Goal: Task Accomplishment & Management: Complete application form

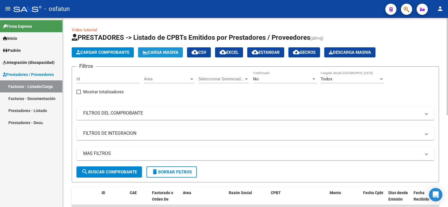
click at [176, 51] on span "Carga Masiva" at bounding box center [160, 52] width 36 height 5
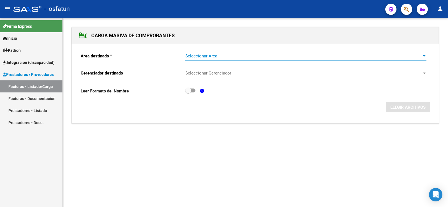
click at [423, 55] on div at bounding box center [423, 55] width 3 height 1
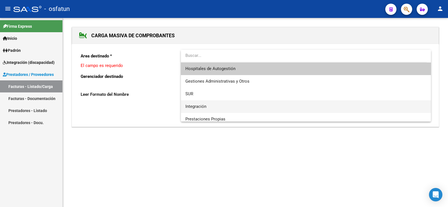
click at [209, 106] on span "Integración" at bounding box center [305, 106] width 241 height 13
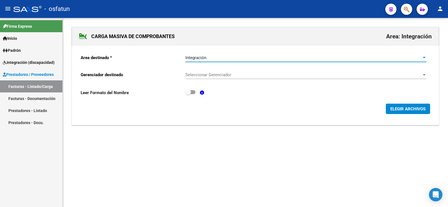
click at [425, 74] on div at bounding box center [423, 74] width 3 height 1
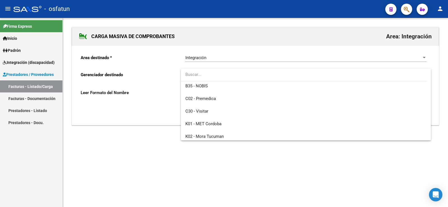
scroll to position [280, 0]
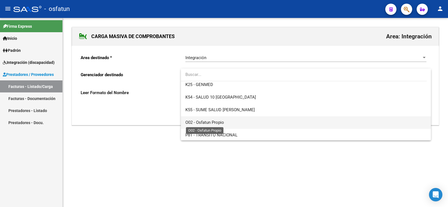
click at [222, 123] on span "O02 - Osfatun Propio" at bounding box center [204, 122] width 39 height 5
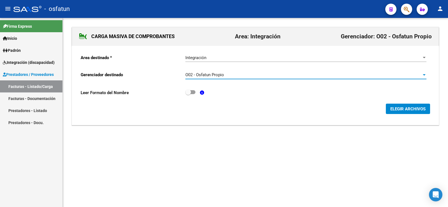
click at [390, 108] on span "ELEGIR ARCHIVOS" at bounding box center [407, 108] width 35 height 5
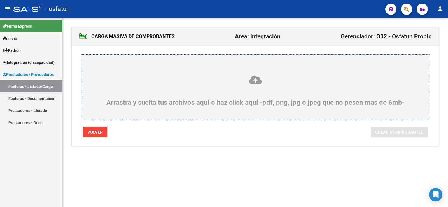
click at [258, 83] on icon at bounding box center [255, 80] width 322 height 10
click at [0, 0] on input "Arrastra y suelta tus archivos aquí o haz click aquí -pdf, png, jpg o jpeg que …" at bounding box center [0, 0] width 0 height 0
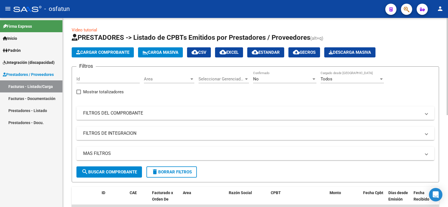
click at [157, 51] on span "Carga Masiva" at bounding box center [160, 52] width 36 height 5
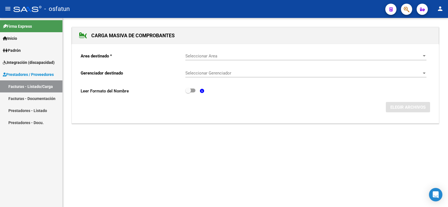
click at [286, 54] on span "Seleccionar Area" at bounding box center [303, 55] width 236 height 5
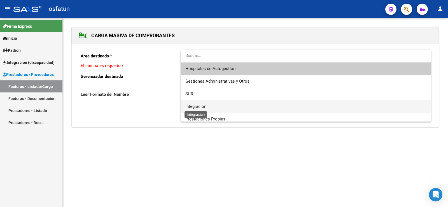
click at [201, 105] on span "Integración" at bounding box center [195, 106] width 21 height 5
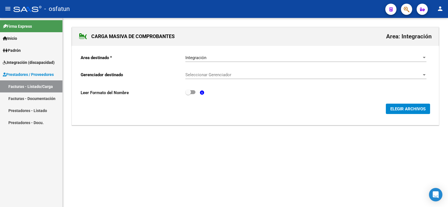
click at [237, 70] on div "Seleccionar Gerenciador Seleccionar Gerenciador" at bounding box center [305, 73] width 241 height 12
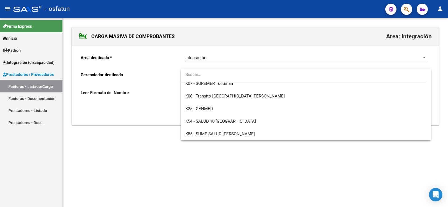
scroll to position [293, 0]
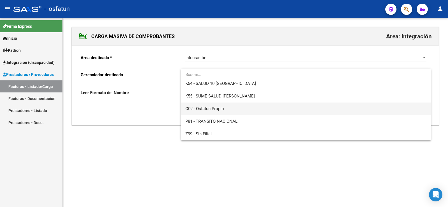
click at [204, 103] on span "O02 - Osfatun Propio" at bounding box center [305, 108] width 241 height 13
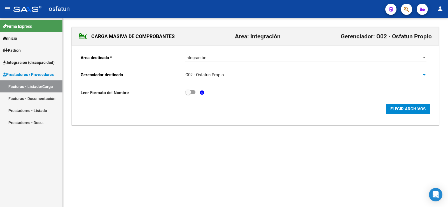
click at [425, 108] on button "ELEGIR ARCHIVOS" at bounding box center [407, 108] width 44 height 10
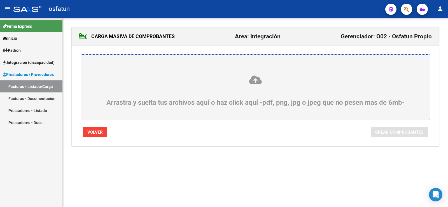
click at [260, 81] on icon at bounding box center [255, 80] width 322 height 10
click at [0, 0] on input "Arrastra y suelta tus archivos aquí o haz click aquí -pdf, png, jpg o jpeg que …" at bounding box center [0, 0] width 0 height 0
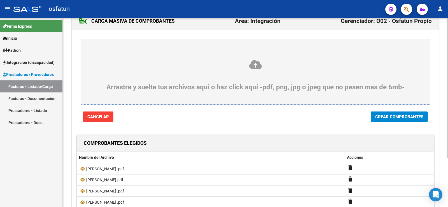
scroll to position [65, 0]
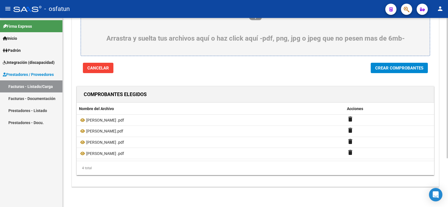
click at [371, 68] on button "Crear Comprobantes" at bounding box center [398, 68] width 57 height 10
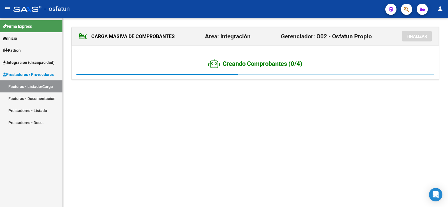
scroll to position [0, 0]
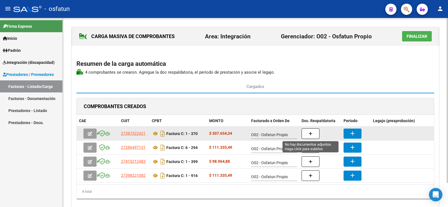
click at [310, 135] on icon "button" at bounding box center [310, 133] width 4 height 4
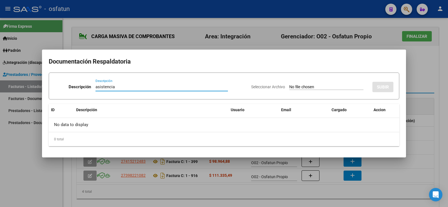
type input "asistencia"
click at [312, 87] on input "Seleccionar Archivo" at bounding box center [326, 86] width 74 height 5
type input "C:\fakepath\PLANILLA SEPTIEMBRE 2025.pdf"
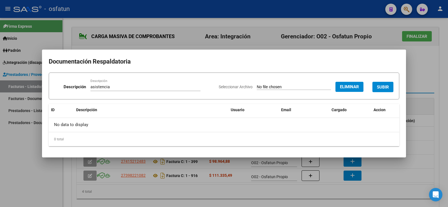
click at [377, 82] on button "SUBIR" at bounding box center [382, 87] width 21 height 10
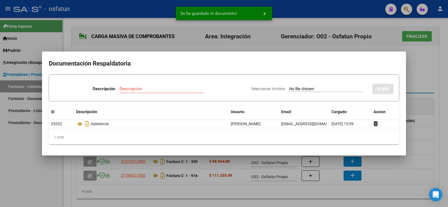
drag, startPoint x: 415, startPoint y: 61, endPoint x: 412, endPoint y: 65, distance: 4.9
click at [415, 62] on div at bounding box center [224, 103] width 448 height 207
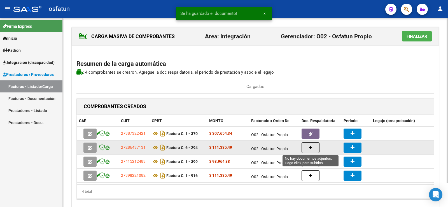
click at [314, 149] on button "button" at bounding box center [310, 147] width 18 height 11
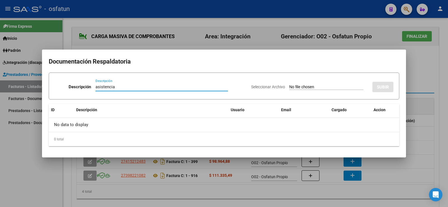
type input "asistencia"
click at [290, 86] on input "Seleccionar Archivo" at bounding box center [326, 86] width 74 height 5
type input "C:\fakepath\henika_merged.pdf"
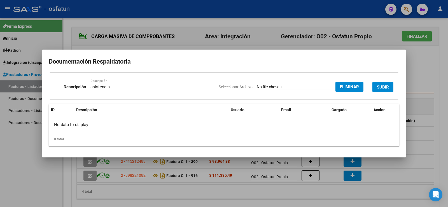
click at [389, 89] on button "SUBIR" at bounding box center [382, 87] width 21 height 10
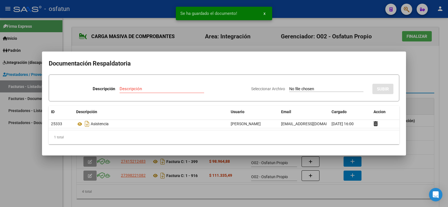
click at [424, 72] on div at bounding box center [224, 103] width 448 height 207
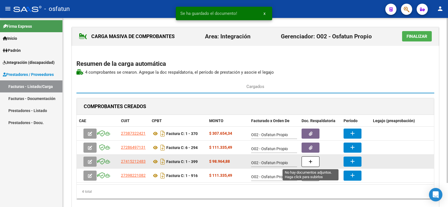
click at [308, 161] on button "button" at bounding box center [310, 161] width 18 height 11
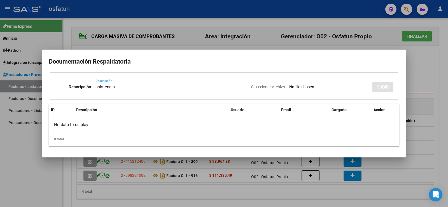
type input "asistencia"
click at [301, 85] on input "Seleccionar Archivo" at bounding box center [326, 86] width 74 height 5
type input "C:\fakepath\[PERSON_NAME] _merged.pdf"
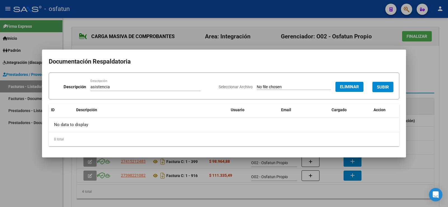
click at [382, 84] on button "SUBIR" at bounding box center [382, 87] width 21 height 10
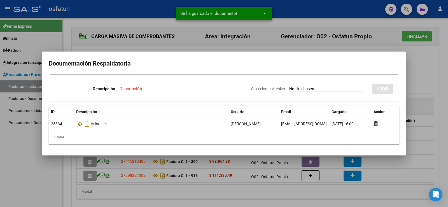
click at [411, 79] on div at bounding box center [224, 103] width 448 height 207
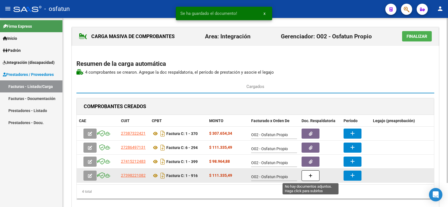
click at [309, 176] on button "button" at bounding box center [310, 175] width 18 height 11
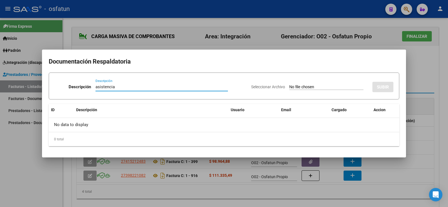
type input "asistencia"
click at [289, 87] on input "Seleccionar Archivo" at bounding box center [326, 86] width 74 height 5
type input "C:\fakepath\[PERSON_NAME] _merged.pdf"
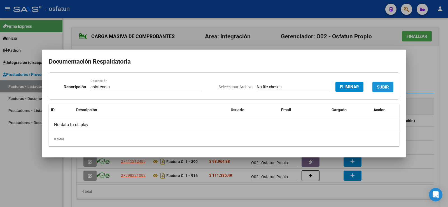
click at [378, 85] on span "SUBIR" at bounding box center [382, 86] width 12 height 5
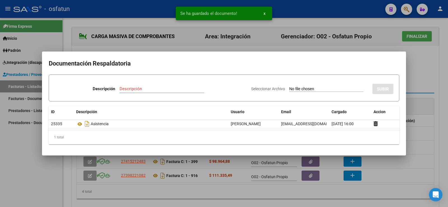
click at [416, 71] on div at bounding box center [224, 103] width 448 height 207
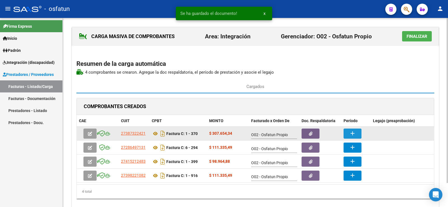
click at [349, 134] on button "add" at bounding box center [352, 133] width 18 height 10
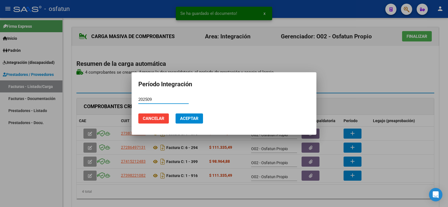
type input "202509"
click at [182, 118] on span "Aceptar" at bounding box center [189, 118] width 18 height 5
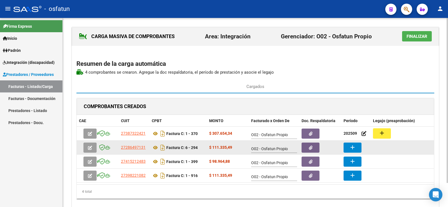
click at [349, 144] on button "add" at bounding box center [352, 147] width 18 height 10
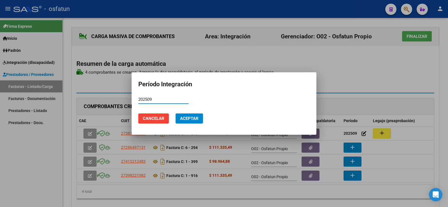
type input "202509"
click at [196, 114] on button "Aceptar" at bounding box center [188, 118] width 27 height 10
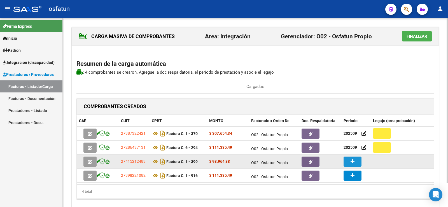
click at [352, 161] on mat-icon "add" at bounding box center [352, 161] width 7 height 7
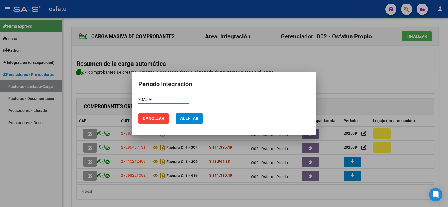
type input "202509"
drag, startPoint x: 197, startPoint y: 120, endPoint x: 218, endPoint y: 123, distance: 20.6
click at [197, 120] on span "Aceptar" at bounding box center [189, 118] width 18 height 5
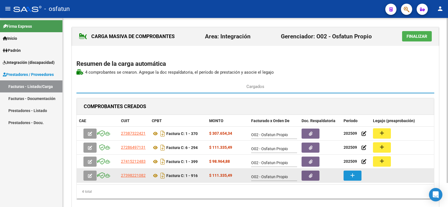
click at [351, 175] on mat-icon "add" at bounding box center [352, 175] width 7 height 7
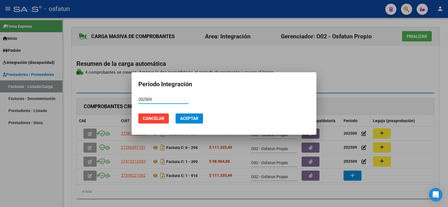
type input "202509"
click at [199, 119] on button "Aceptar" at bounding box center [188, 118] width 27 height 10
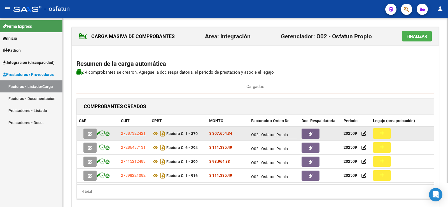
click at [380, 134] on mat-icon "add" at bounding box center [381, 133] width 7 height 7
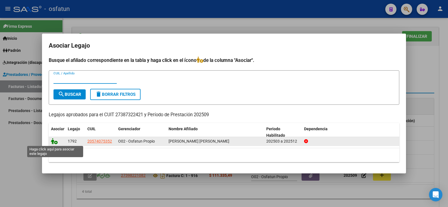
click at [53, 141] on icon at bounding box center [54, 141] width 7 height 6
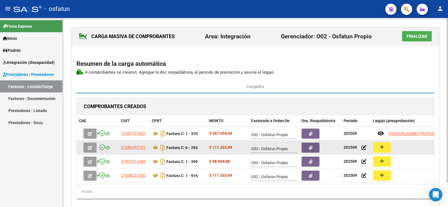
click at [378, 147] on mat-icon "add" at bounding box center [381, 146] width 7 height 7
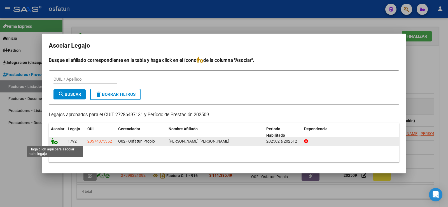
click at [53, 142] on icon at bounding box center [54, 141] width 7 height 6
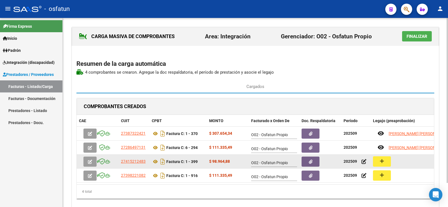
click at [377, 160] on button "add" at bounding box center [382, 161] width 18 height 10
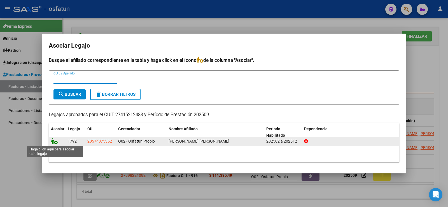
click at [54, 141] on icon at bounding box center [54, 141] width 7 height 6
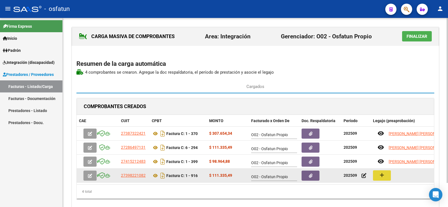
click at [380, 175] on mat-icon "add" at bounding box center [381, 174] width 7 height 7
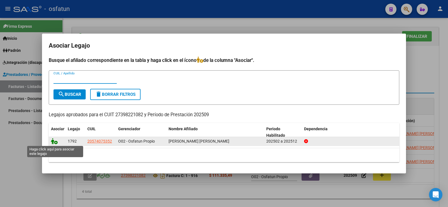
click at [55, 140] on icon at bounding box center [54, 141] width 7 height 6
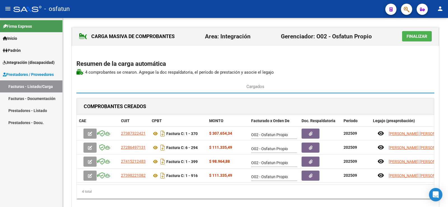
click at [418, 34] on span "Finalizar" at bounding box center [416, 36] width 21 height 5
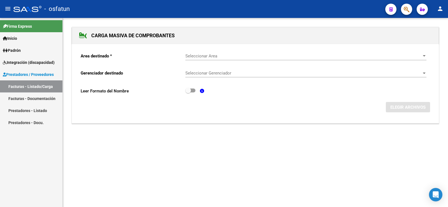
click at [424, 56] on div at bounding box center [423, 55] width 3 height 1
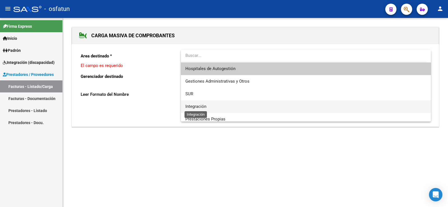
click at [195, 104] on span "Integración" at bounding box center [195, 106] width 21 height 5
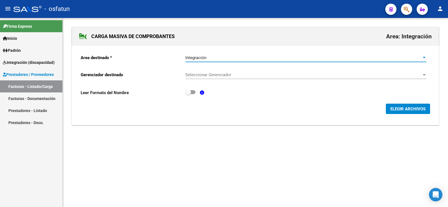
click at [425, 57] on div at bounding box center [423, 57] width 5 height 4
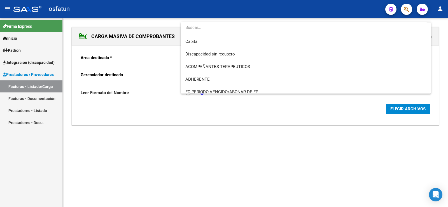
scroll to position [77, 0]
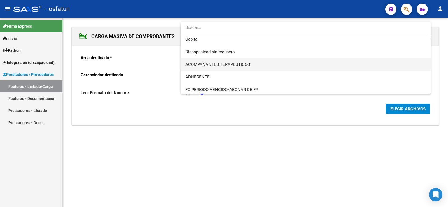
click at [221, 65] on span "ACOMPAÑANTES TERAPEUTICOS" at bounding box center [217, 64] width 65 height 5
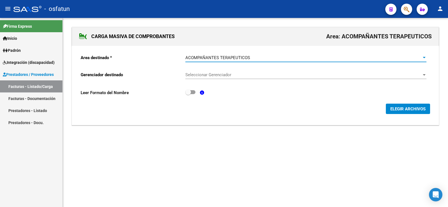
click at [424, 72] on div "Seleccionar Gerenciador Seleccionar Gerenciador" at bounding box center [305, 73] width 241 height 12
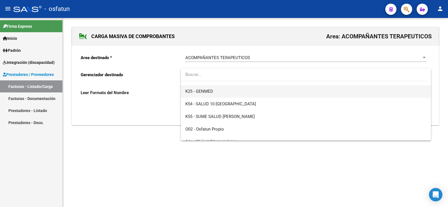
scroll to position [293, 0]
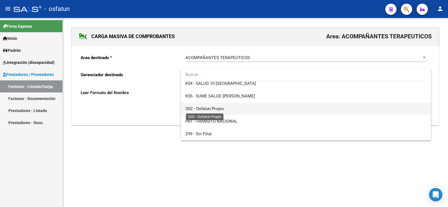
click at [217, 106] on span "O02 - Osfatun Propio" at bounding box center [204, 108] width 39 height 5
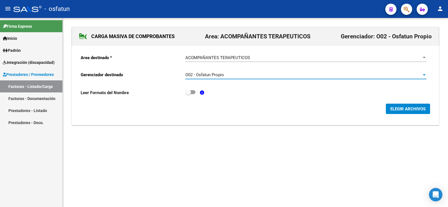
click at [416, 108] on span "ELEGIR ARCHIVOS" at bounding box center [407, 108] width 35 height 5
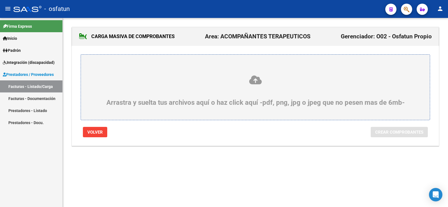
click at [256, 80] on icon at bounding box center [255, 80] width 322 height 10
click at [0, 0] on input "Arrastra y suelta tus archivos aquí o haz click aquí -pdf, png, jpg o jpeg que …" at bounding box center [0, 0] width 0 height 0
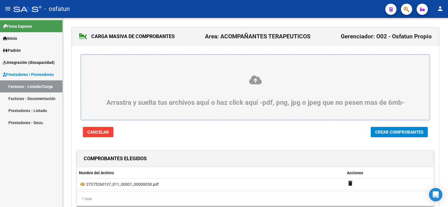
click at [408, 131] on span "Crear Comprobantes" at bounding box center [399, 132] width 48 height 5
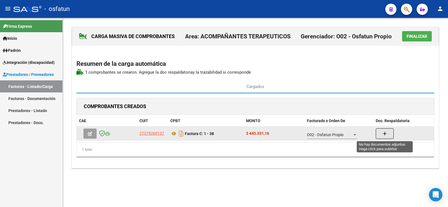
click at [385, 135] on icon "button" at bounding box center [384, 133] width 4 height 4
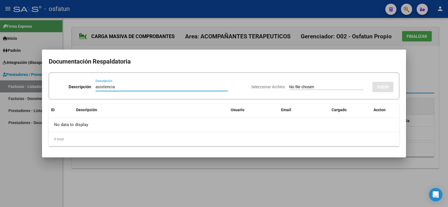
type input "asistencia"
click at [305, 86] on input "Seleccionar Archivo" at bounding box center [326, 86] width 74 height 5
type input "C:\fakepath\asistencia.pdf"
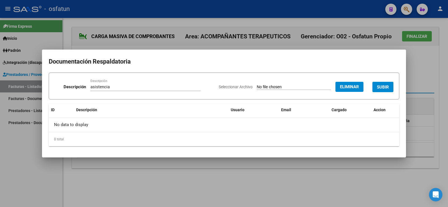
click at [386, 87] on span "SUBIR" at bounding box center [382, 86] width 12 height 5
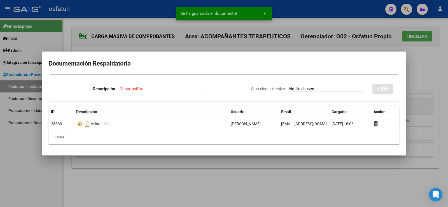
click at [411, 71] on div at bounding box center [224, 103] width 448 height 207
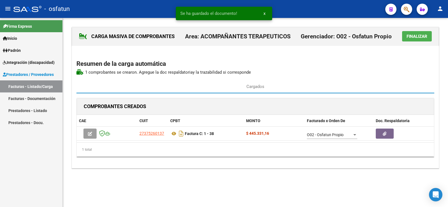
click at [411, 37] on span "Finalizar" at bounding box center [416, 36] width 21 height 5
